Goal: Task Accomplishment & Management: Manage account settings

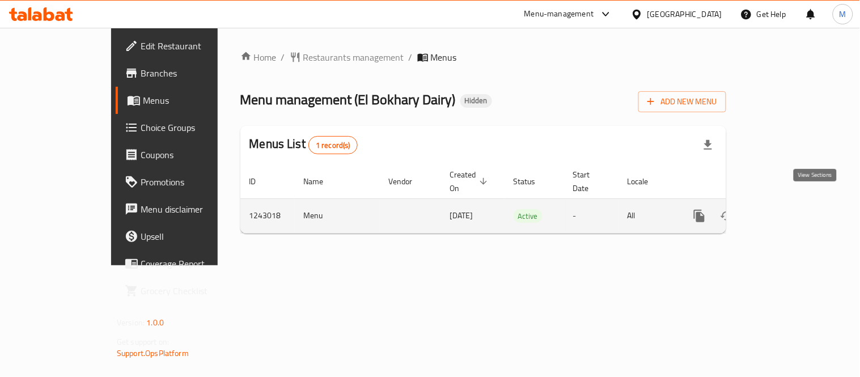
click at [794, 213] on link "enhanced table" at bounding box center [780, 215] width 27 height 27
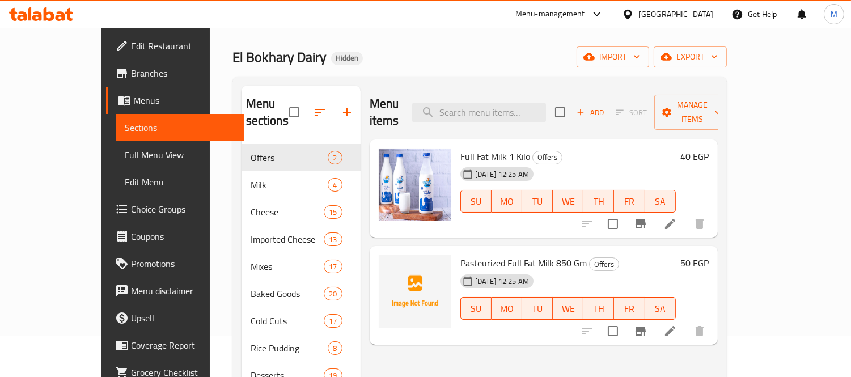
scroll to position [67, 0]
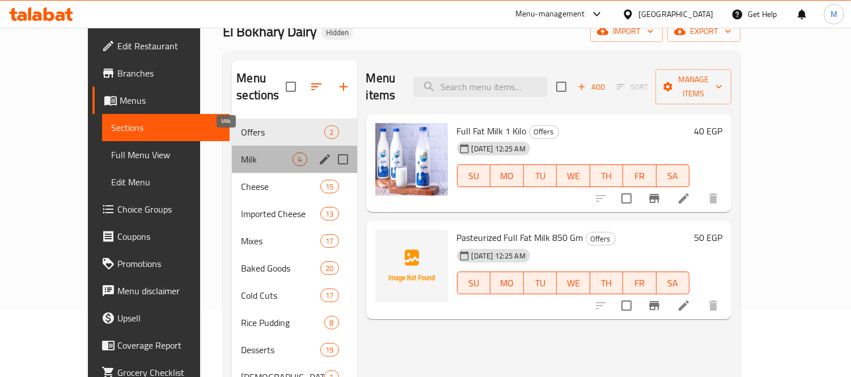
click at [241, 152] on span "Milk" at bounding box center [267, 159] width 52 height 14
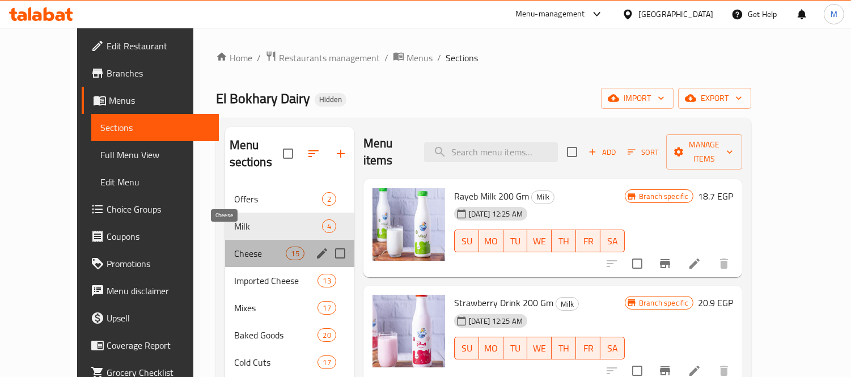
click at [235, 246] on span "Cheese" at bounding box center [260, 253] width 52 height 14
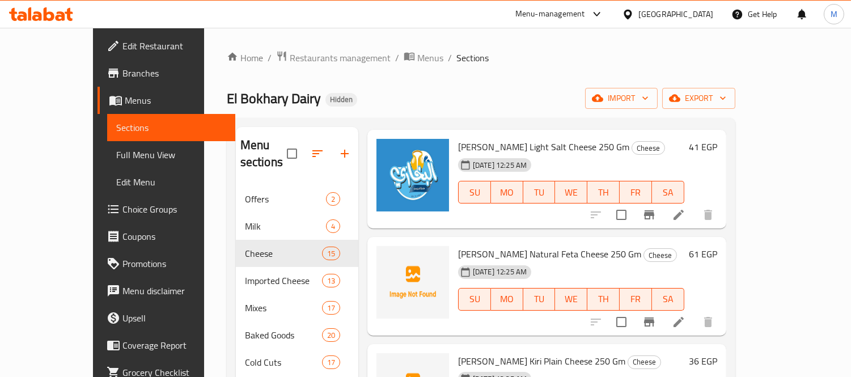
scroll to position [741, 0]
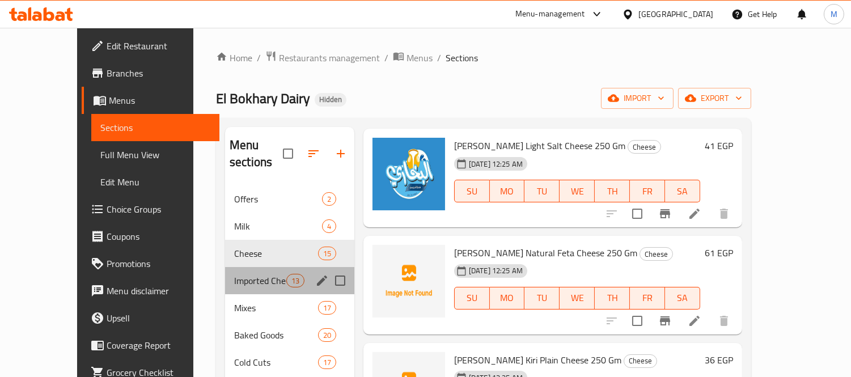
click at [225, 267] on div "Imported Cheese 13" at bounding box center [289, 280] width 129 height 27
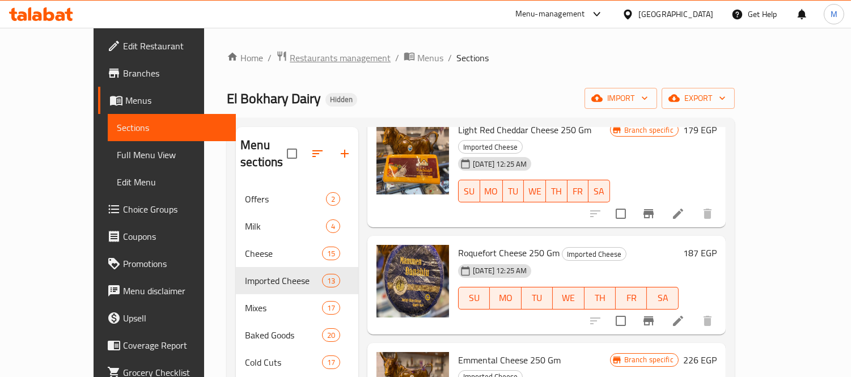
click at [309, 57] on span "Restaurants management" at bounding box center [340, 58] width 101 height 14
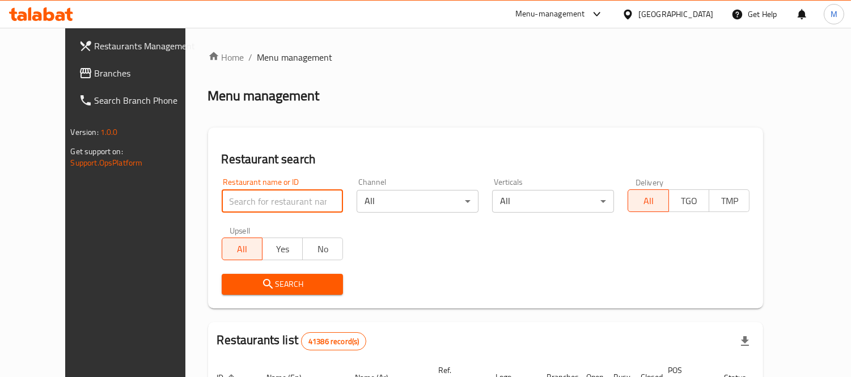
click at [279, 202] on input "search" at bounding box center [283, 201] width 122 height 23
click button "Search" at bounding box center [283, 284] width 122 height 21
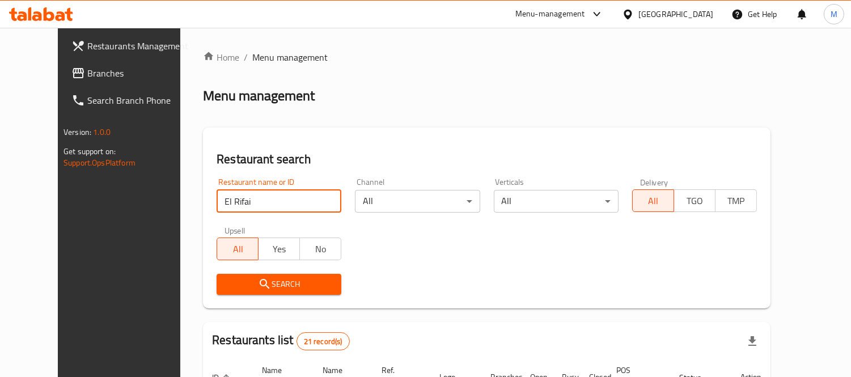
type input "El Rifai"
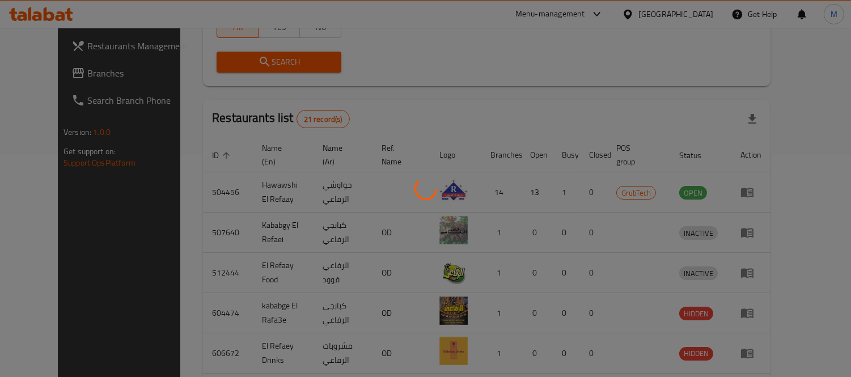
scroll to position [106, 0]
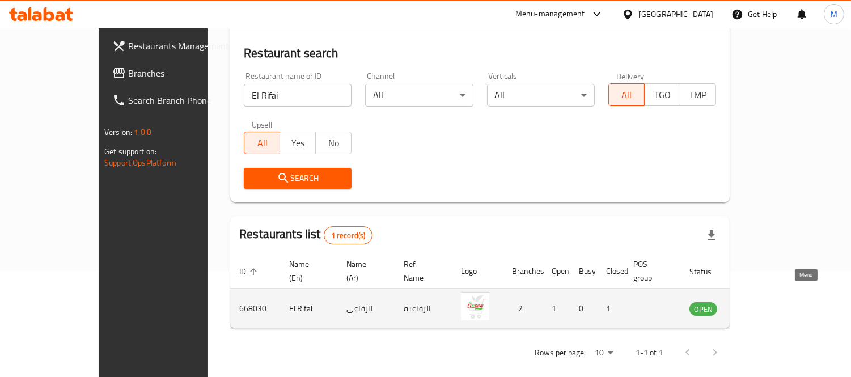
click at [762, 304] on icon "enhanced table" at bounding box center [755, 309] width 12 height 10
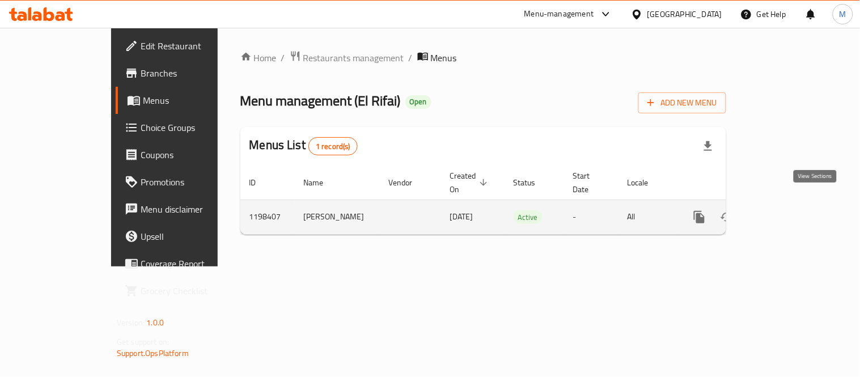
click at [788, 210] on icon "enhanced table" at bounding box center [781, 217] width 14 height 14
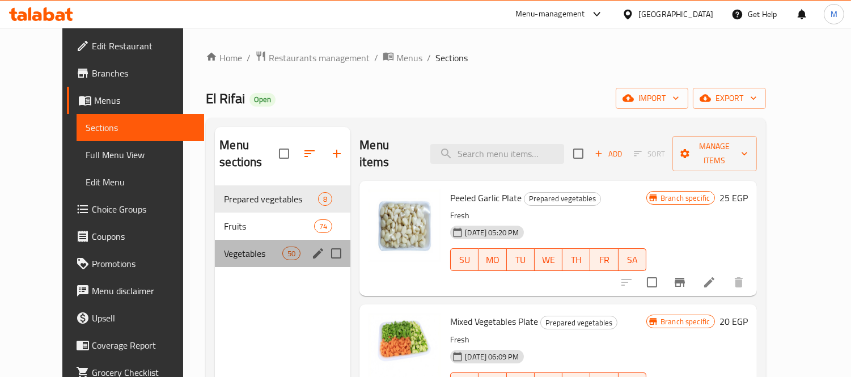
click at [226, 240] on div "Vegetables 50" at bounding box center [282, 253] width 135 height 27
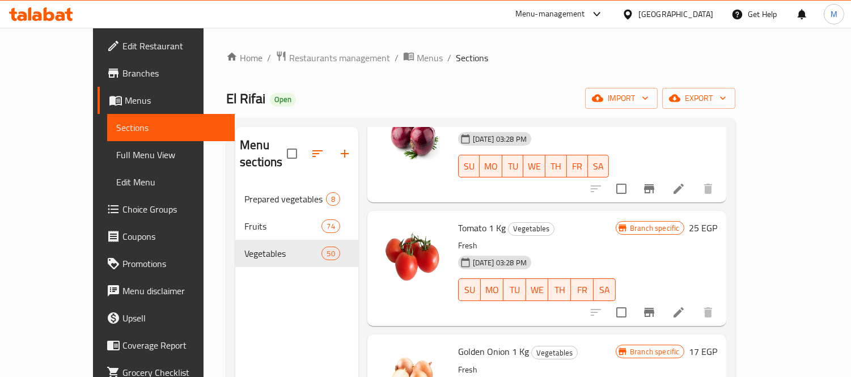
scroll to position [218, 0]
click at [685, 305] on icon at bounding box center [678, 312] width 14 height 14
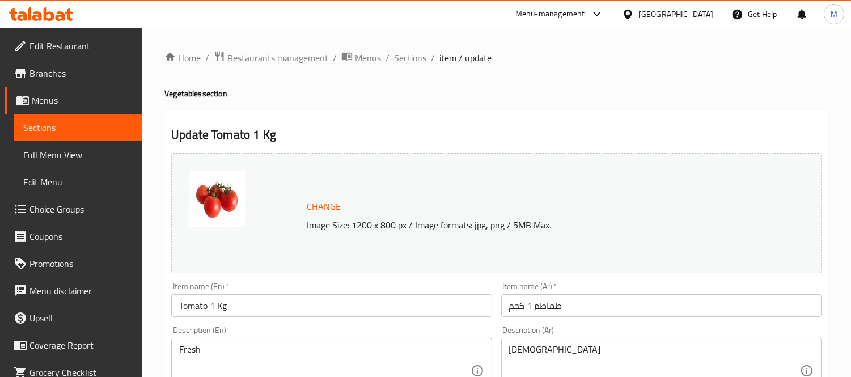
click at [422, 56] on span "Sections" at bounding box center [410, 58] width 32 height 14
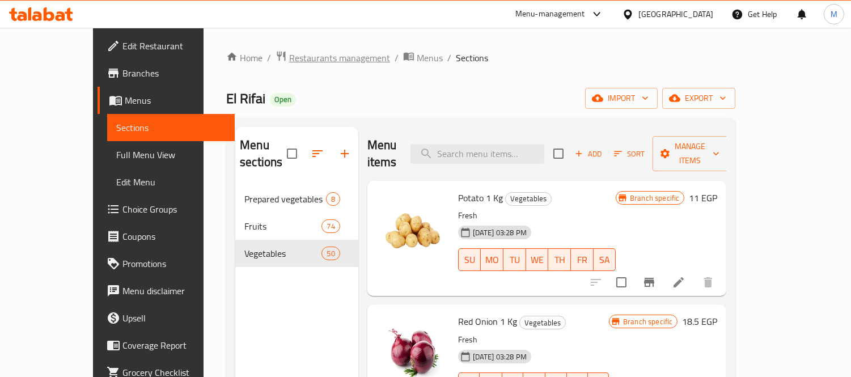
click at [295, 65] on span "Restaurants management" at bounding box center [339, 58] width 101 height 14
